Goal: Information Seeking & Learning: Find specific fact

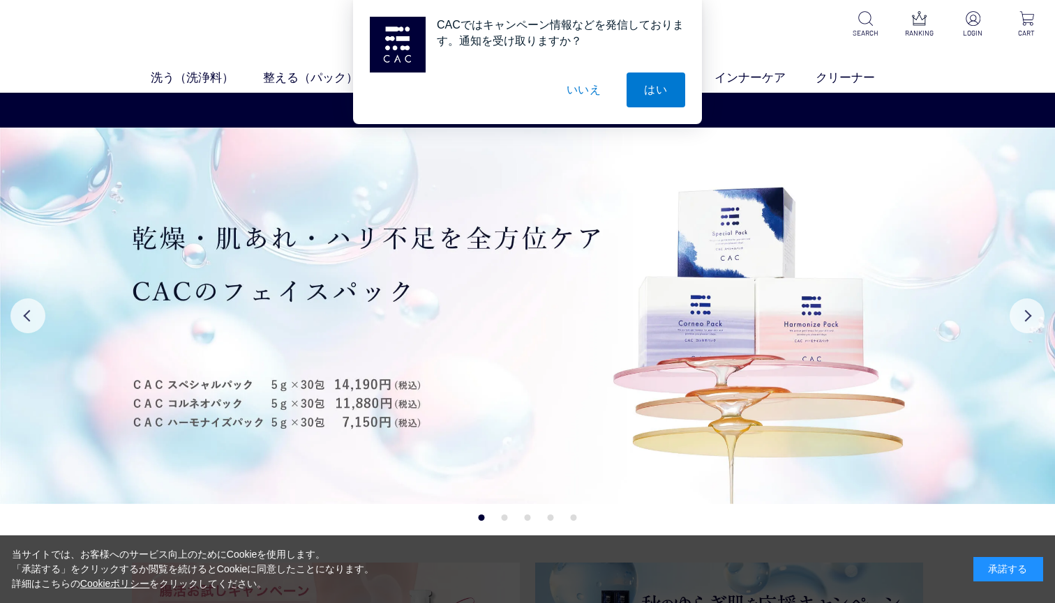
click at [583, 90] on button "いいえ" at bounding box center [584, 90] width 70 height 35
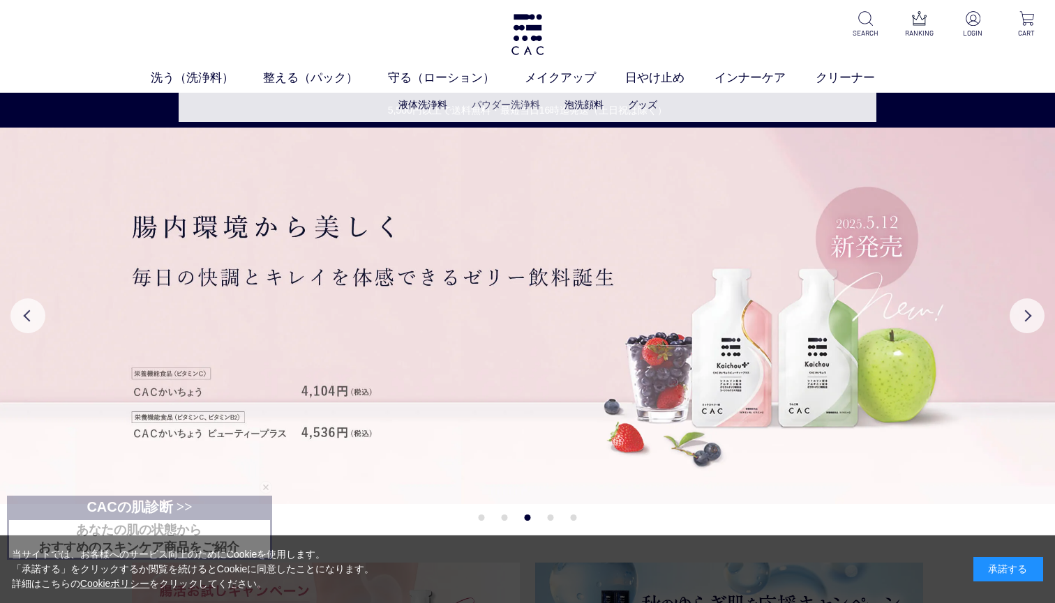
click at [511, 106] on link "パウダー洗浄料" at bounding box center [506, 104] width 68 height 11
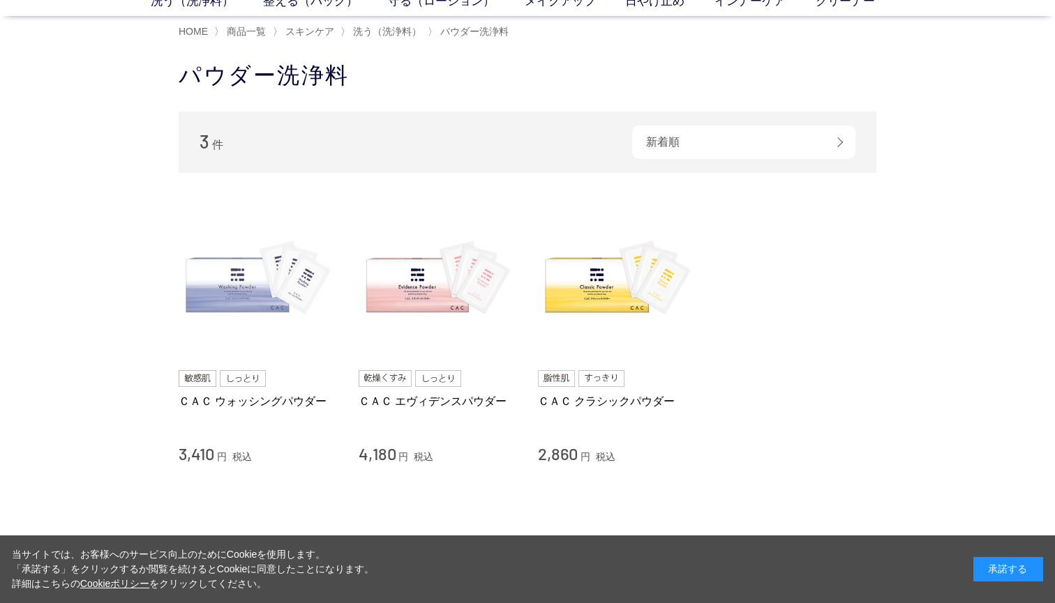
scroll to position [77, 0]
click at [279, 289] on img at bounding box center [258, 280] width 159 height 159
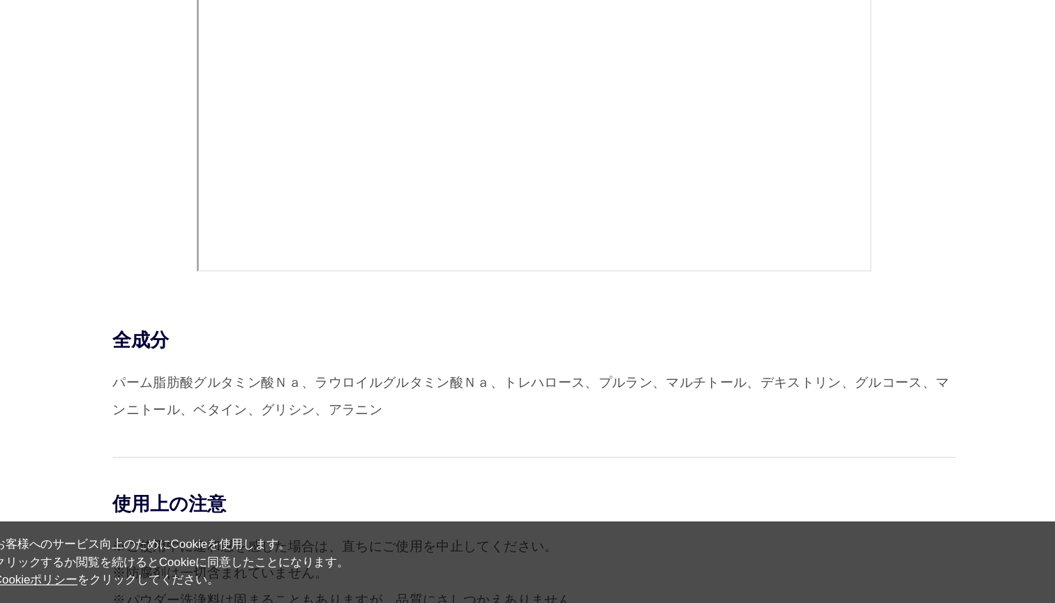
scroll to position [5981, 0]
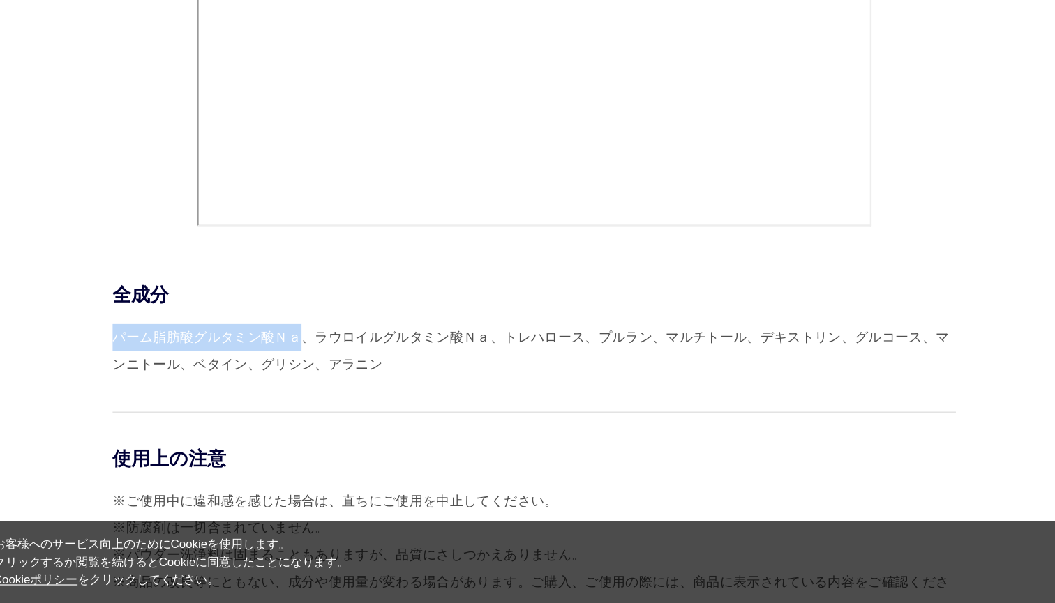
drag, startPoint x: 96, startPoint y: 269, endPoint x: 250, endPoint y: 267, distance: 154.9
click at [250, 372] on div "パーム脂肪酸グルタミン酸Ｎａ、ラウロイルグルタミン酸Ｎａ、トレハロース、プルラン、マルチトール、デキストリン、グルコース、マンニトール、ベタイン、グリシン、ア…" at bounding box center [528, 394] width 698 height 45
copy div "パーム脂肪酸グルタミン酸Ｎａ"
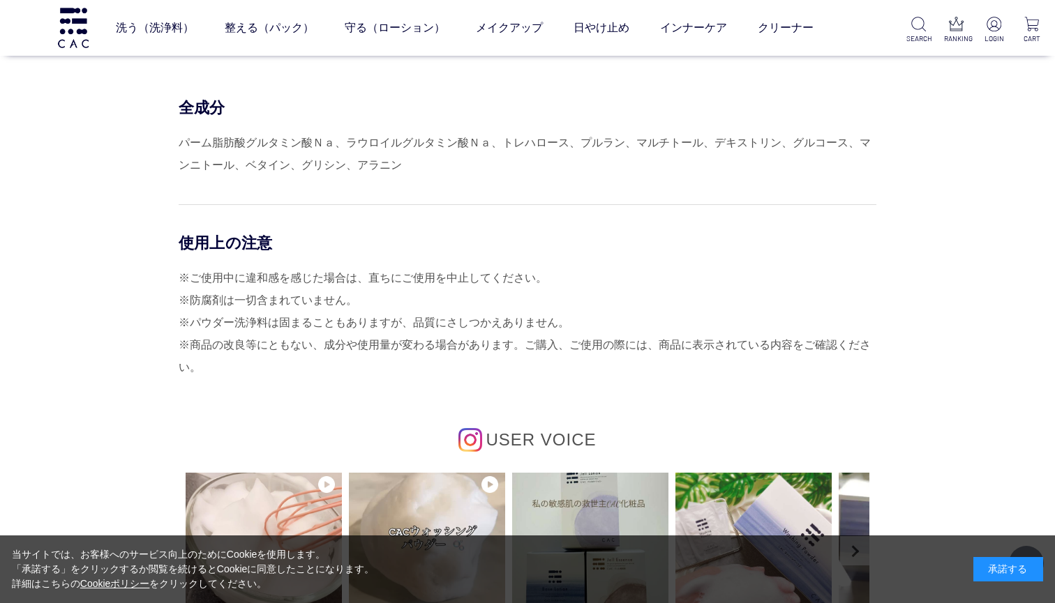
scroll to position [6221, 0]
drag, startPoint x: 180, startPoint y: 132, endPoint x: 332, endPoint y: 135, distance: 152.1
click at [332, 135] on div "パーム脂肪酸グルタミン酸Ｎａ、ラウロイルグルタミン酸Ｎａ、トレハロース、プルラン、マルチトール、デキストリン、グルコース、マンニトール、ベタイン、グリシン、ア…" at bounding box center [528, 155] width 698 height 45
copy div "パーム脂肪酸グルタミン酸Ｎａ"
